Goal: Task Accomplishment & Management: Use online tool/utility

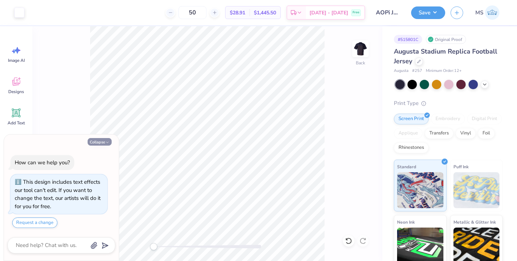
click at [95, 139] on button "Collapse" at bounding box center [100, 142] width 24 height 8
type textarea "x"
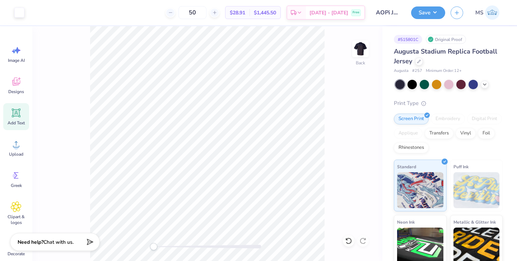
click at [14, 120] on span "Add Text" at bounding box center [16, 123] width 17 height 6
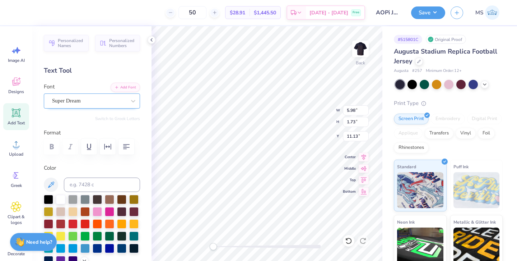
click at [86, 103] on div "Super Dream" at bounding box center [88, 100] width 75 height 11
type textarea "DANCERS"
click at [117, 105] on div "Super Dream" at bounding box center [88, 100] width 75 height 11
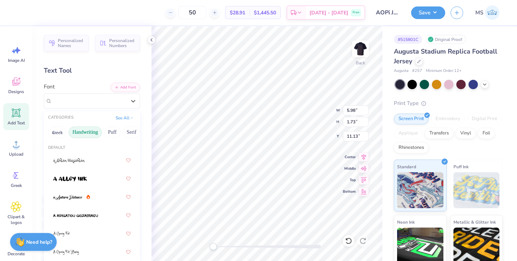
scroll to position [0, 38]
click at [55, 132] on button "Handwriting" at bounding box center [47, 131] width 33 height 11
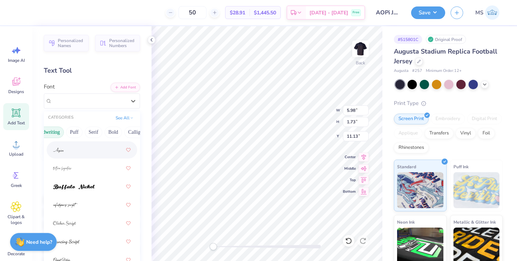
scroll to position [49, 0]
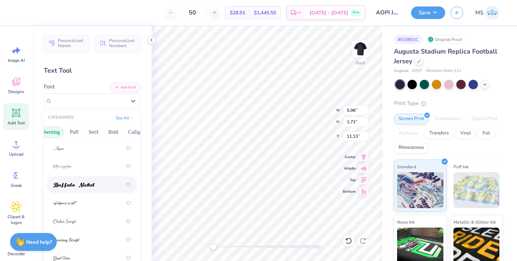
click at [92, 186] on img at bounding box center [74, 184] width 42 height 5
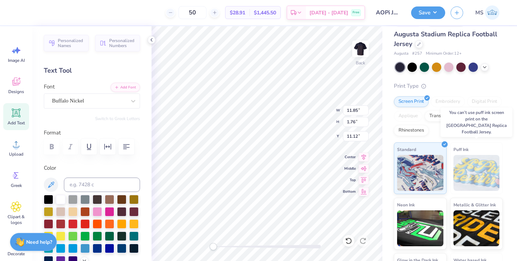
scroll to position [19, 0]
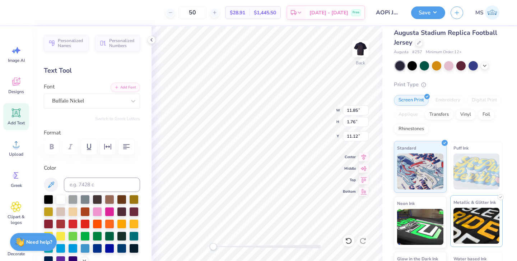
click at [458, 203] on span "Metallic & Glitter Ink" at bounding box center [474, 202] width 42 height 8
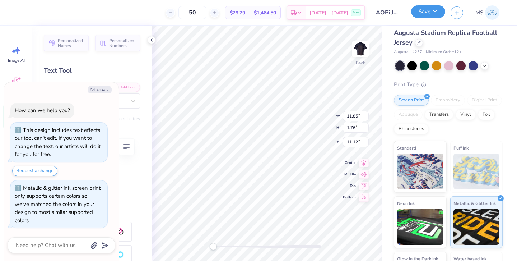
click at [416, 15] on button "Save" at bounding box center [428, 11] width 34 height 13
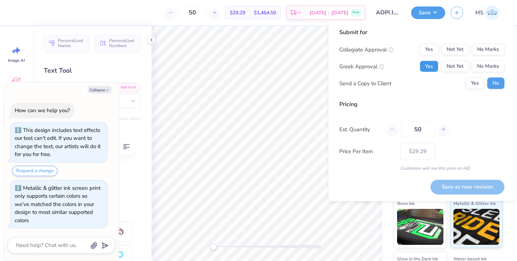
click at [425, 64] on button "Yes" at bounding box center [429, 66] width 19 height 11
click at [482, 49] on button "No Marks" at bounding box center [488, 49] width 33 height 11
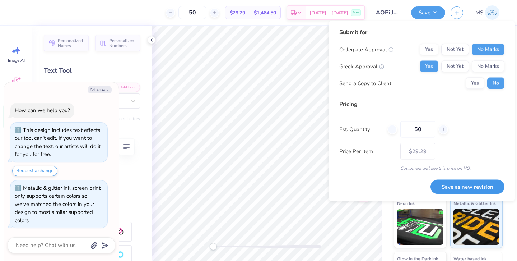
click at [447, 183] on button "Save as new revision" at bounding box center [467, 186] width 74 height 15
type textarea "x"
type input "– –"
type textarea "x"
type input "$29.29"
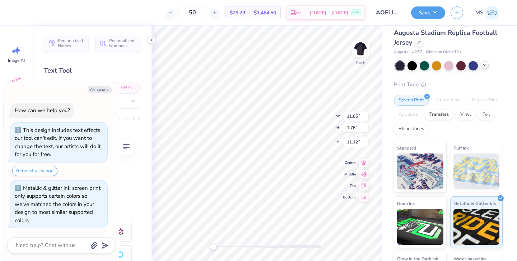
click at [485, 66] on icon at bounding box center [485, 65] width 6 height 6
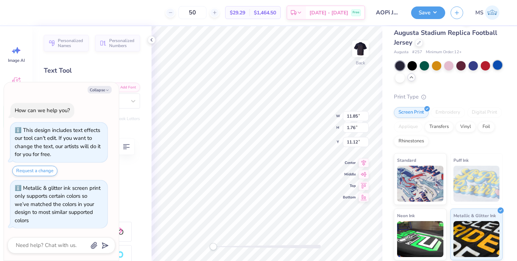
click at [499, 66] on div at bounding box center [497, 64] width 9 height 9
type textarea "x"
type input "8.07"
click at [447, 67] on div at bounding box center [448, 64] width 9 height 9
click at [436, 67] on div at bounding box center [436, 64] width 9 height 9
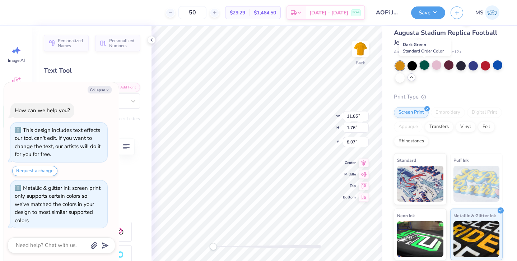
click at [422, 68] on div at bounding box center [424, 64] width 9 height 9
click at [410, 67] on div at bounding box center [411, 64] width 9 height 9
click at [457, 64] on div at bounding box center [460, 64] width 9 height 9
click at [474, 67] on div at bounding box center [472, 64] width 9 height 9
click at [486, 66] on div at bounding box center [485, 64] width 9 height 9
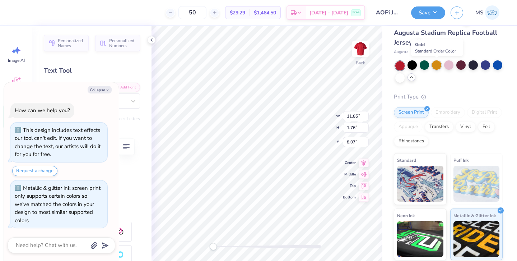
click at [432, 66] on div at bounding box center [436, 64] width 9 height 9
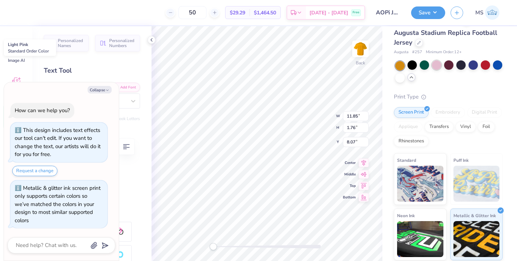
click at [435, 63] on div at bounding box center [436, 64] width 9 height 9
click at [453, 64] on div at bounding box center [448, 64] width 9 height 9
click at [463, 64] on div at bounding box center [460, 64] width 9 height 9
click at [474, 67] on div at bounding box center [472, 64] width 9 height 9
click at [488, 68] on div at bounding box center [485, 64] width 9 height 9
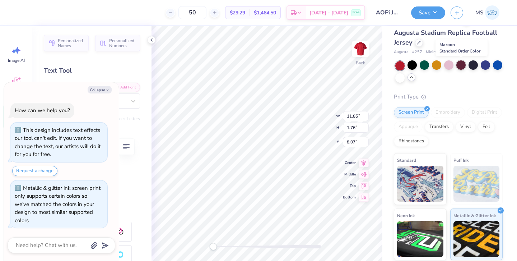
click at [464, 68] on div at bounding box center [460, 64] width 9 height 9
click at [462, 67] on div at bounding box center [460, 64] width 9 height 9
click at [445, 65] on div at bounding box center [448, 64] width 9 height 9
click at [432, 65] on div at bounding box center [436, 64] width 9 height 9
click at [424, 65] on div at bounding box center [424, 64] width 9 height 9
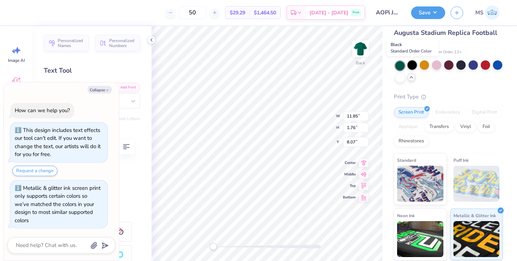
click at [413, 66] on div at bounding box center [411, 64] width 9 height 9
click at [457, 65] on div at bounding box center [460, 64] width 9 height 9
click at [450, 64] on div at bounding box center [448, 64] width 9 height 9
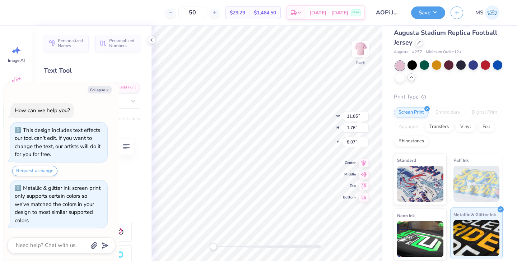
click at [469, 210] on span "Metallic & Glitter Ink" at bounding box center [474, 214] width 42 height 8
click at [500, 68] on div at bounding box center [497, 64] width 9 height 9
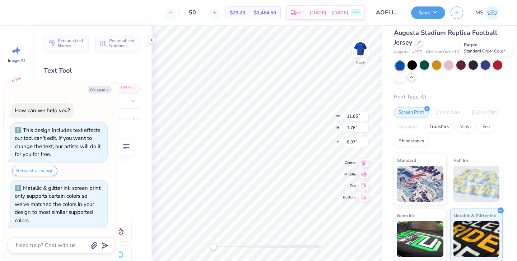
click at [484, 64] on div at bounding box center [485, 64] width 9 height 9
click at [493, 65] on div at bounding box center [497, 64] width 9 height 9
click at [414, 66] on div at bounding box center [411, 64] width 9 height 9
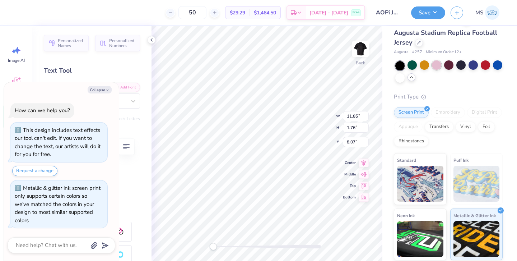
click at [435, 65] on div at bounding box center [436, 64] width 9 height 9
click at [452, 66] on div at bounding box center [448, 64] width 9 height 9
click at [463, 67] on div at bounding box center [460, 64] width 9 height 9
click at [475, 67] on div at bounding box center [472, 64] width 9 height 9
click at [486, 67] on div at bounding box center [485, 64] width 9 height 9
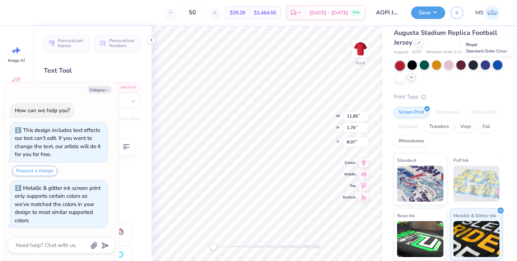
click at [497, 67] on div at bounding box center [497, 64] width 9 height 9
click at [402, 78] on div at bounding box center [399, 76] width 9 height 9
click at [449, 67] on div at bounding box center [448, 64] width 9 height 9
type textarea "x"
